Goal: Find specific page/section: Find specific page/section

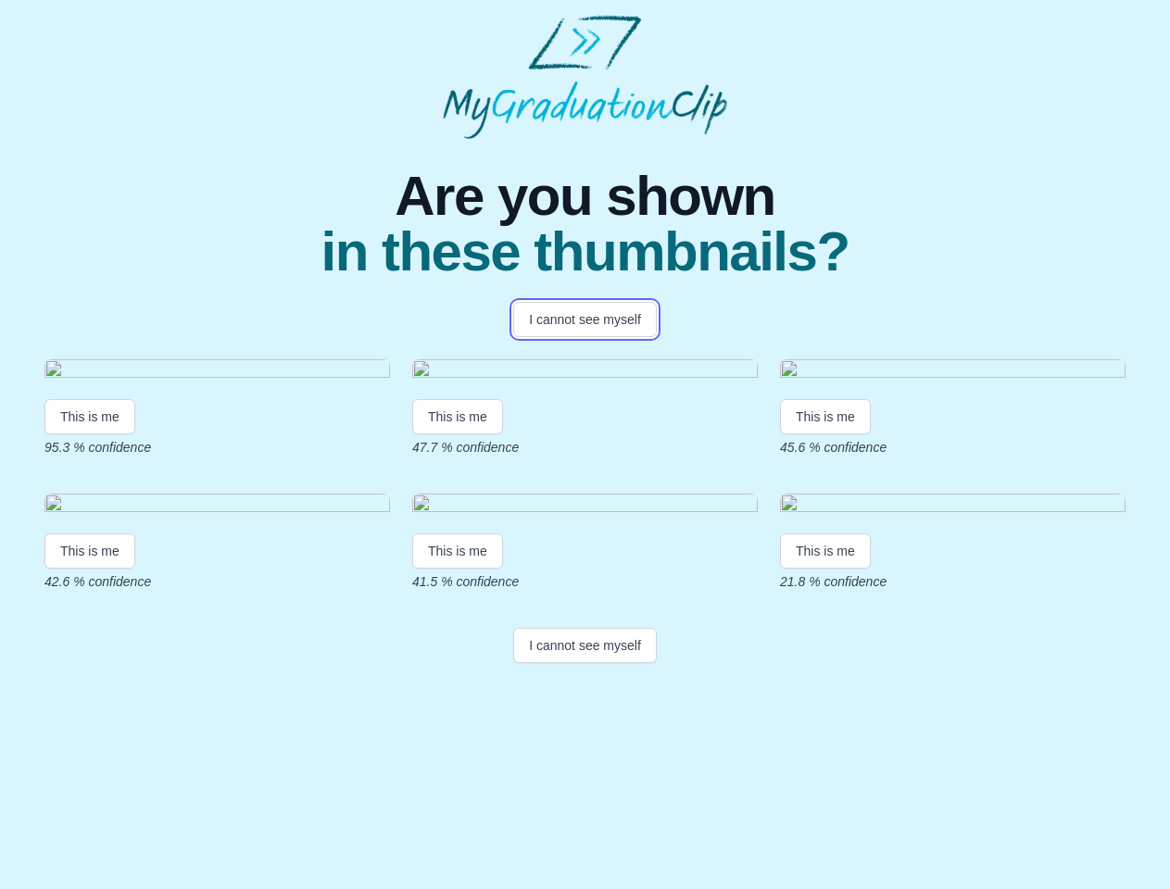
click at [584, 320] on button "I cannot see myself" at bounding box center [585, 319] width 144 height 35
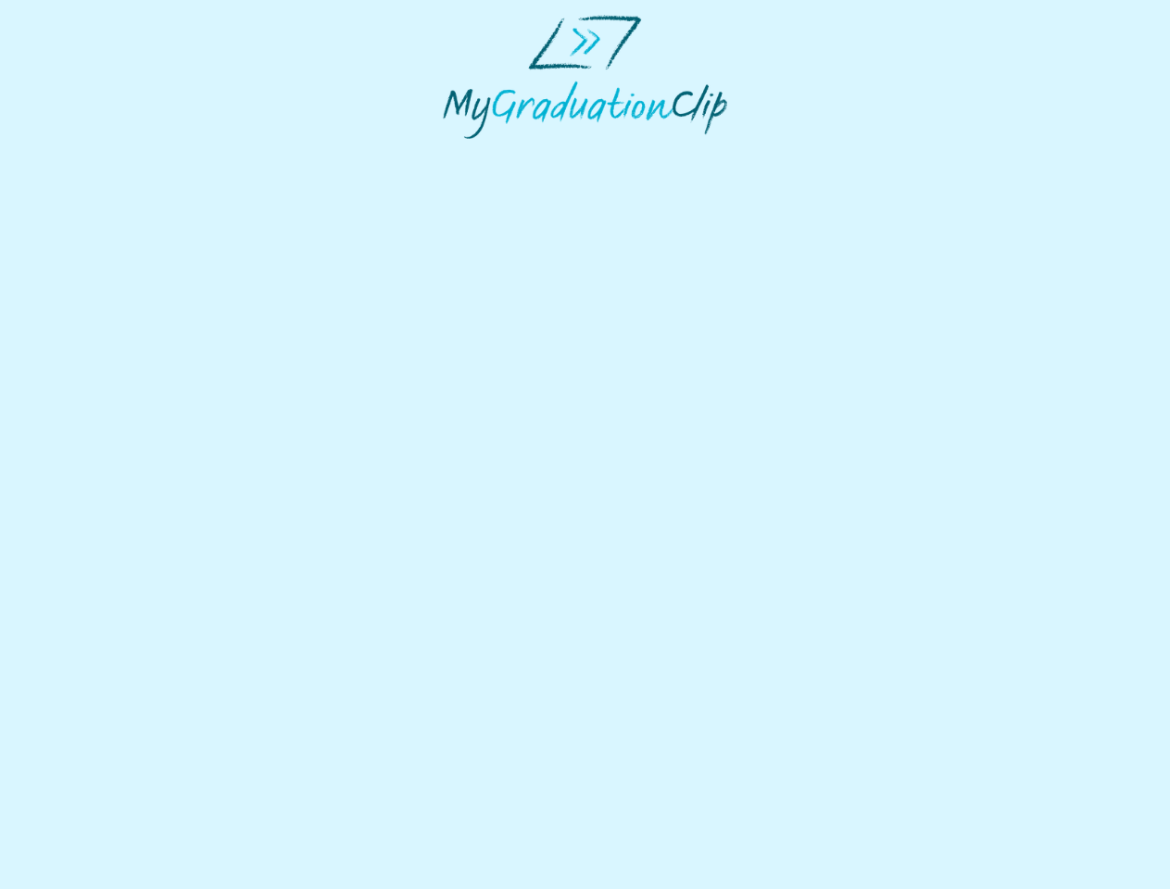
click at [90, 154] on html at bounding box center [585, 77] width 1170 height 154
click at [460, 154] on html at bounding box center [585, 77] width 1170 height 154
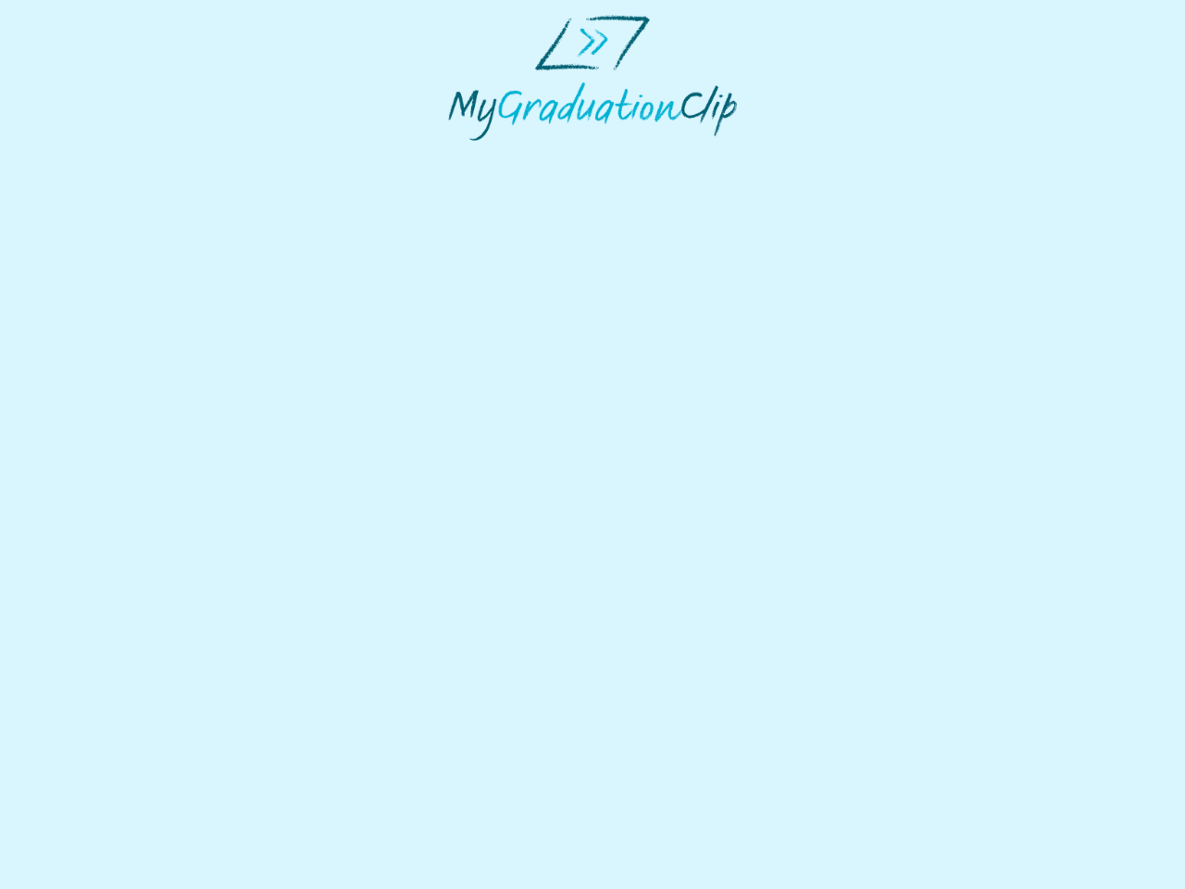
click at [830, 156] on html at bounding box center [592, 78] width 1185 height 156
click at [90, 156] on html at bounding box center [592, 78] width 1185 height 156
click at [460, 156] on html at bounding box center [592, 78] width 1185 height 156
click at [830, 156] on html at bounding box center [592, 78] width 1185 height 156
